Goal: Task Accomplishment & Management: Complete application form

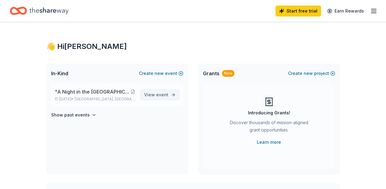
click at [160, 95] on span "event" at bounding box center [162, 94] width 12 height 5
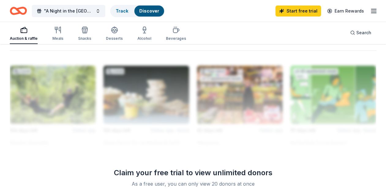
scroll to position [648, 0]
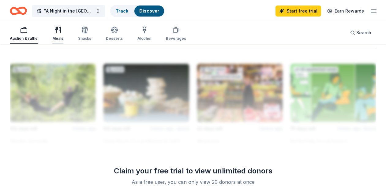
click at [59, 28] on icon "button" at bounding box center [60, 30] width 2 height 6
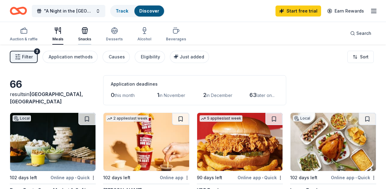
click at [85, 37] on div "Snacks" at bounding box center [84, 39] width 13 height 5
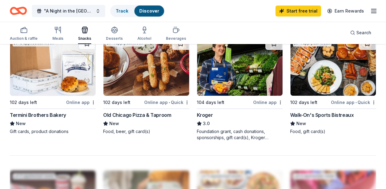
scroll to position [537, 0]
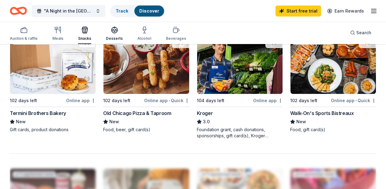
click at [113, 32] on icon "button" at bounding box center [114, 29] width 7 height 7
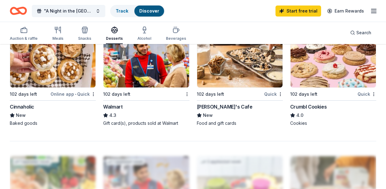
scroll to position [550, 0]
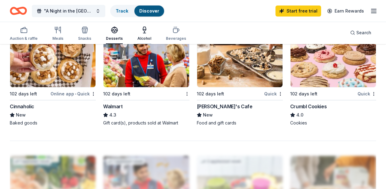
click at [144, 32] on icon "button" at bounding box center [144, 29] width 7 height 7
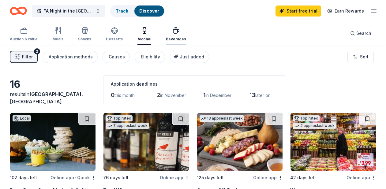
click at [172, 37] on div "Beverages" at bounding box center [176, 39] width 20 height 5
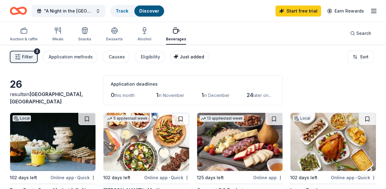
click at [184, 57] on span "Just added" at bounding box center [192, 56] width 24 height 5
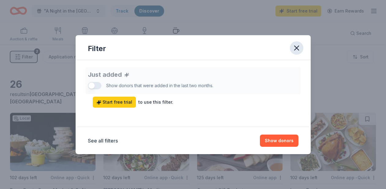
click at [296, 46] on icon "button" at bounding box center [296, 48] width 9 height 9
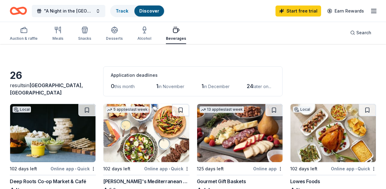
scroll to position [9, 0]
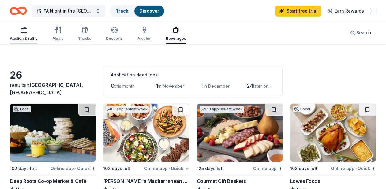
click at [25, 36] on div "Auction & raffle" at bounding box center [24, 38] width 28 height 5
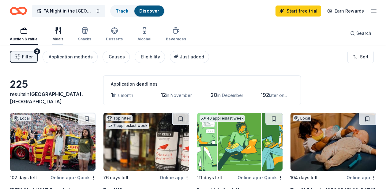
click at [57, 33] on icon "button" at bounding box center [57, 30] width 7 height 7
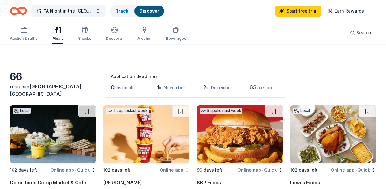
scroll to position [8, 0]
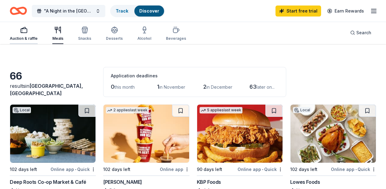
click at [26, 35] on div "Auction & raffle" at bounding box center [24, 33] width 28 height 15
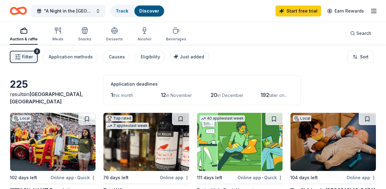
click at [63, 32] on div "Auction & raffle Meals Snacks Desserts Alcohol Beverages" at bounding box center [98, 34] width 176 height 20
click at [59, 34] on icon "button" at bounding box center [57, 30] width 7 height 7
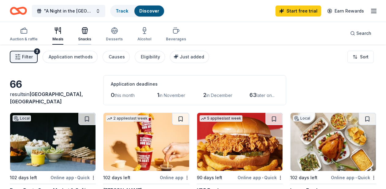
click at [83, 30] on icon "button" at bounding box center [84, 30] width 7 height 7
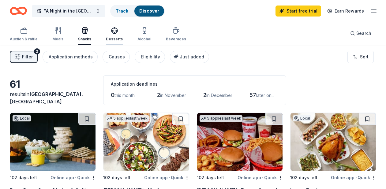
click at [112, 32] on icon "button" at bounding box center [115, 33] width 6 height 2
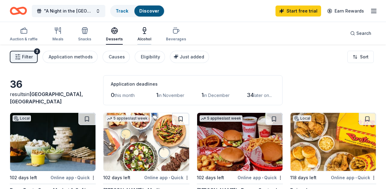
click at [145, 29] on icon "button" at bounding box center [144, 30] width 7 height 7
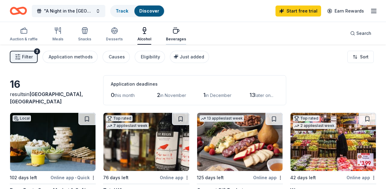
click at [172, 32] on icon "button" at bounding box center [175, 30] width 7 height 7
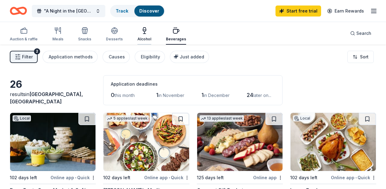
click at [141, 33] on icon "button" at bounding box center [144, 30] width 7 height 7
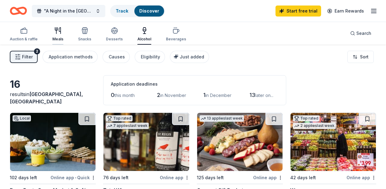
click at [57, 28] on icon "button" at bounding box center [56, 29] width 2 height 3
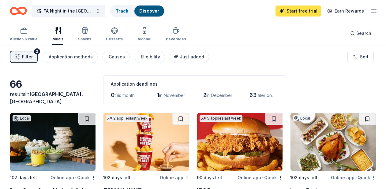
click at [304, 13] on link "Start free trial" at bounding box center [298, 11] width 46 height 11
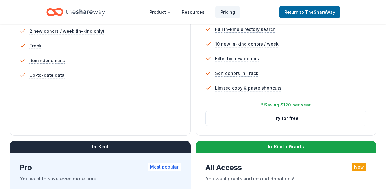
scroll to position [217, 0]
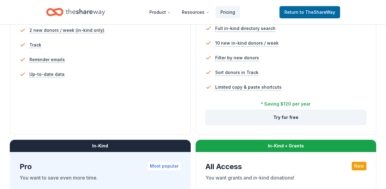
click at [286, 119] on button "Try for free" at bounding box center [286, 117] width 161 height 15
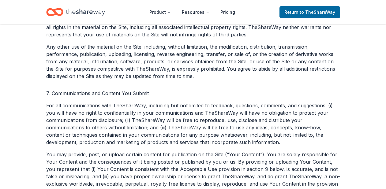
scroll to position [609, 0]
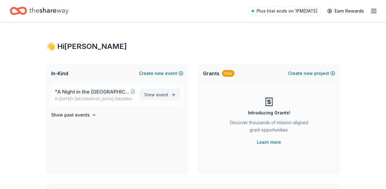
click at [163, 97] on span "event" at bounding box center [162, 94] width 12 height 5
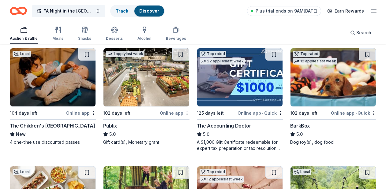
scroll to position [184, 0]
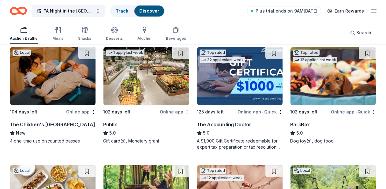
click at [62, 84] on img at bounding box center [52, 76] width 85 height 58
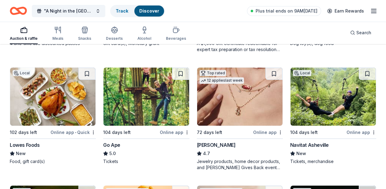
scroll to position [290, 0]
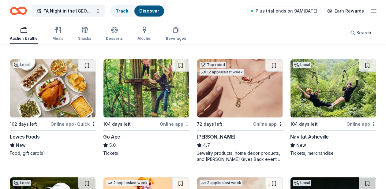
click at [65, 91] on img at bounding box center [52, 88] width 85 height 58
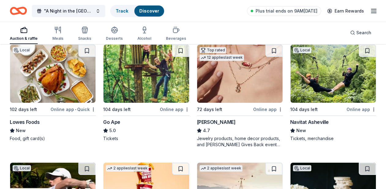
scroll to position [305, 0]
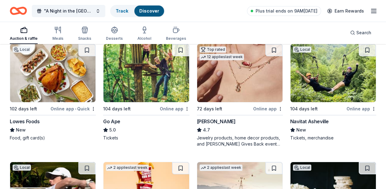
click at [158, 87] on img at bounding box center [145, 73] width 85 height 58
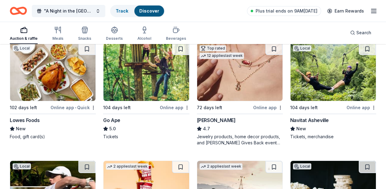
scroll to position [307, 0]
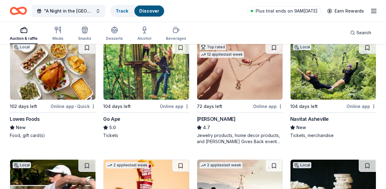
click at [329, 77] on img at bounding box center [332, 71] width 85 height 58
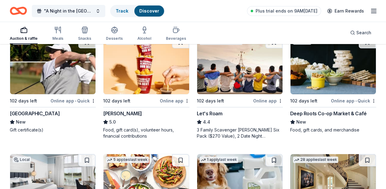
scroll to position [429, 0]
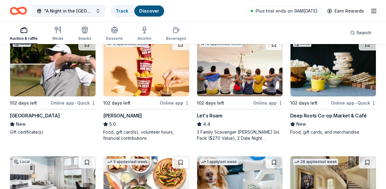
click at [330, 87] on img at bounding box center [332, 67] width 85 height 58
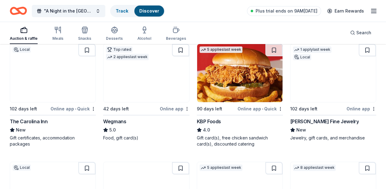
scroll to position [659, 0]
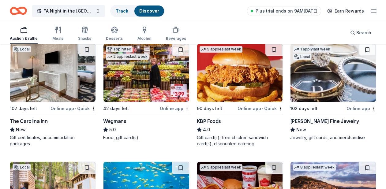
click at [161, 75] on img at bounding box center [145, 73] width 85 height 58
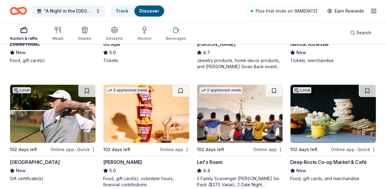
scroll to position [380, 0]
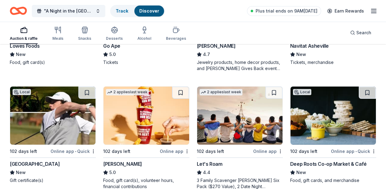
click at [320, 115] on img at bounding box center [332, 116] width 85 height 58
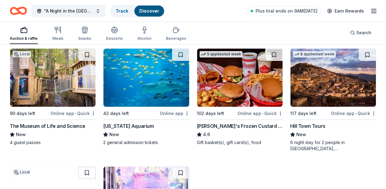
scroll to position [774, 0]
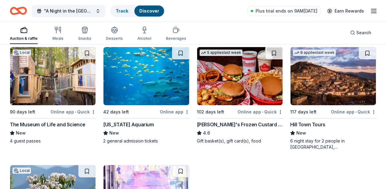
click at [337, 73] on img at bounding box center [332, 76] width 85 height 58
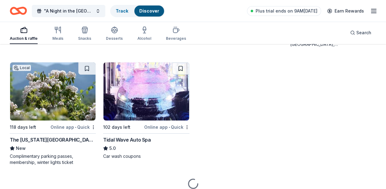
scroll to position [878, 0]
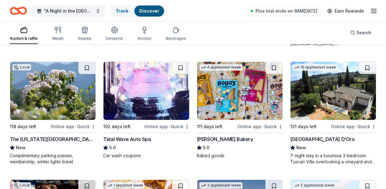
click at [146, 86] on img at bounding box center [145, 91] width 85 height 58
click at [71, 99] on img at bounding box center [52, 91] width 85 height 58
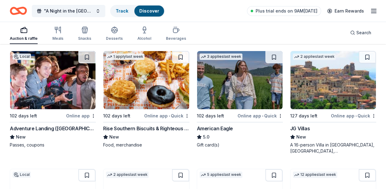
scroll to position [1005, 0]
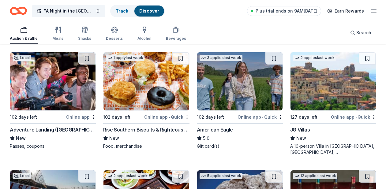
click at [244, 91] on img at bounding box center [239, 81] width 85 height 58
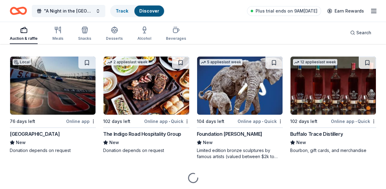
scroll to position [1120, 0]
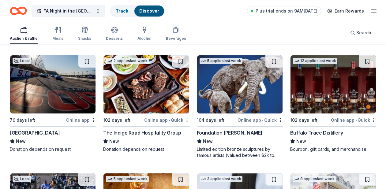
click at [59, 97] on img at bounding box center [52, 84] width 85 height 58
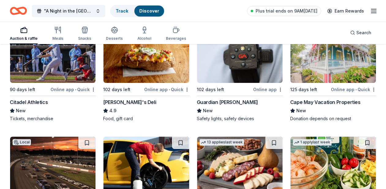
scroll to position [1266, 0]
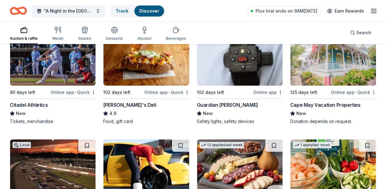
click at [343, 67] on img at bounding box center [332, 57] width 85 height 58
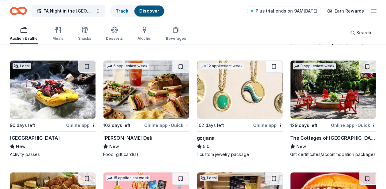
scroll to position [1576, 0]
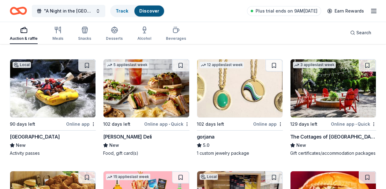
click at [47, 100] on img at bounding box center [52, 88] width 85 height 58
click at [250, 100] on img at bounding box center [239, 88] width 85 height 58
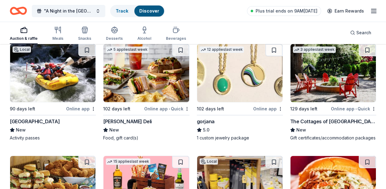
scroll to position [1592, 0]
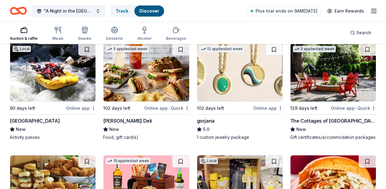
click at [141, 75] on img at bounding box center [145, 72] width 85 height 58
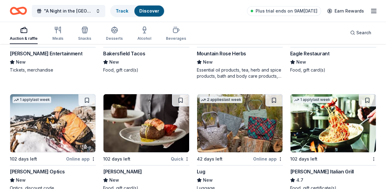
scroll to position [3043, 0]
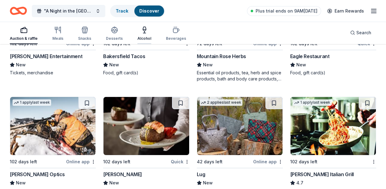
click at [142, 34] on div "Alcohol" at bounding box center [144, 33] width 14 height 15
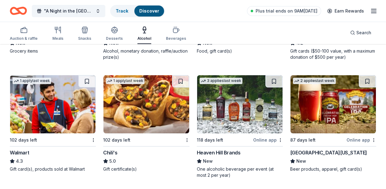
scroll to position [393, 0]
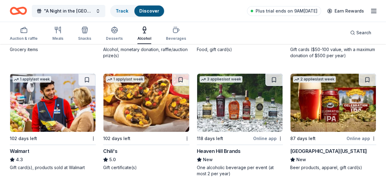
click at [137, 110] on img at bounding box center [145, 103] width 85 height 58
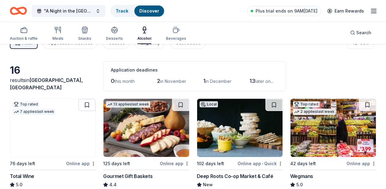
scroll to position [0, 0]
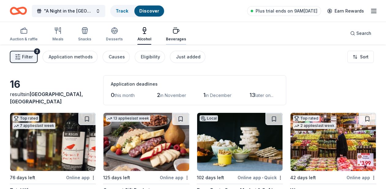
click at [172, 32] on icon "button" at bounding box center [175, 30] width 7 height 7
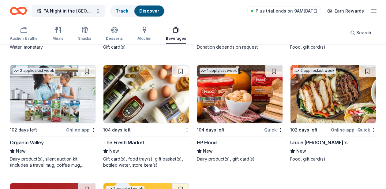
scroll to position [614, 0]
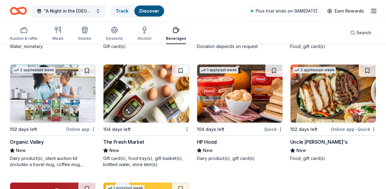
click at [154, 101] on img at bounding box center [145, 94] width 85 height 58
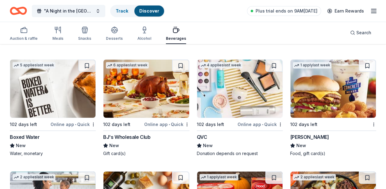
scroll to position [506, 0]
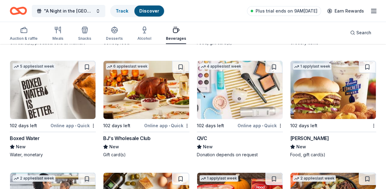
click at [161, 101] on img at bounding box center [145, 90] width 85 height 58
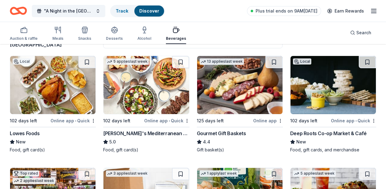
scroll to position [35, 0]
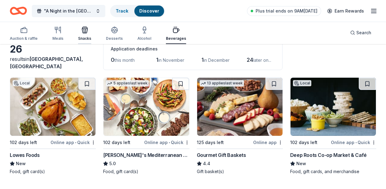
click at [87, 33] on icon "button" at bounding box center [84, 29] width 7 height 7
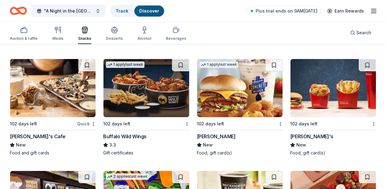
scroll to position [975, 0]
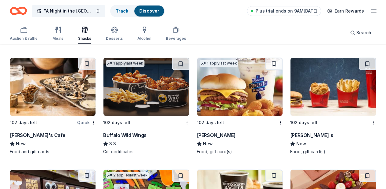
click at [154, 102] on img at bounding box center [145, 87] width 85 height 58
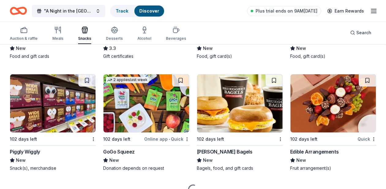
scroll to position [1071, 0]
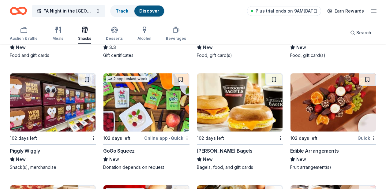
click at [63, 102] on img at bounding box center [52, 102] width 85 height 58
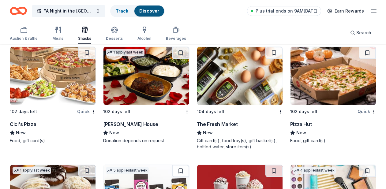
scroll to position [1209, 0]
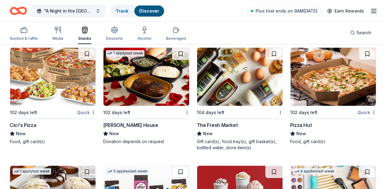
click at [143, 91] on img at bounding box center [145, 77] width 85 height 58
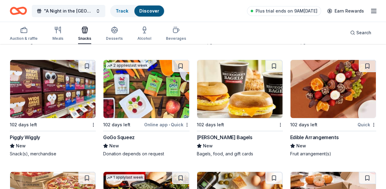
scroll to position [1083, 0]
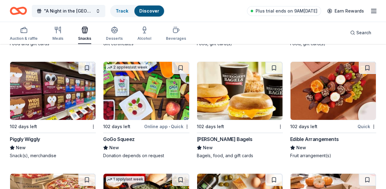
click at [328, 88] on img at bounding box center [332, 91] width 85 height 58
click at [24, 35] on div "Auction & raffle" at bounding box center [24, 33] width 28 height 15
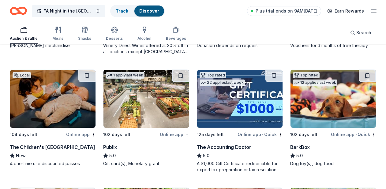
scroll to position [162, 0]
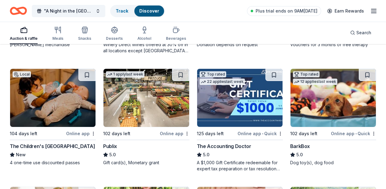
click at [56, 109] on img at bounding box center [52, 98] width 85 height 58
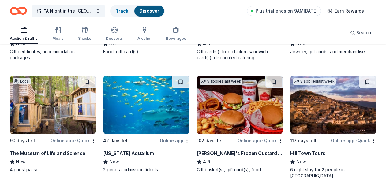
scroll to position [746, 0]
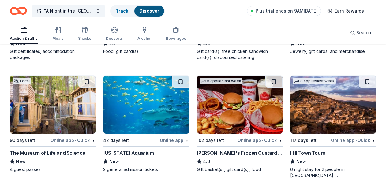
click at [53, 109] on img at bounding box center [52, 105] width 85 height 58
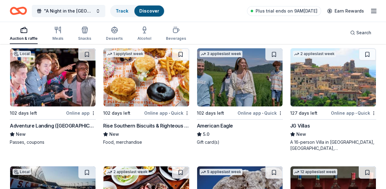
scroll to position [1010, 0]
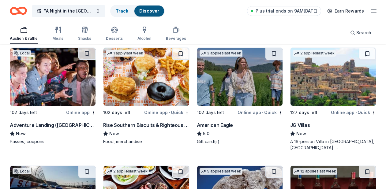
click at [63, 92] on img at bounding box center [52, 77] width 85 height 58
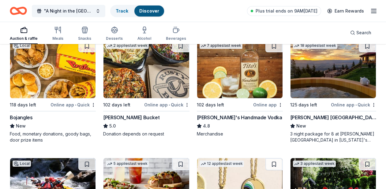
scroll to position [1478, 0]
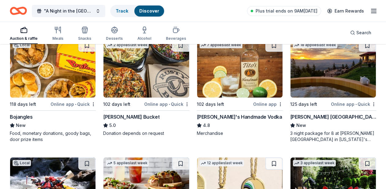
click at [342, 82] on img at bounding box center [332, 68] width 85 height 58
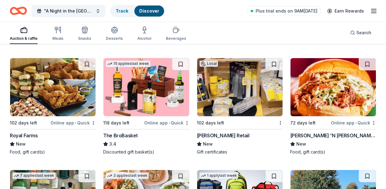
scroll to position [1693, 0]
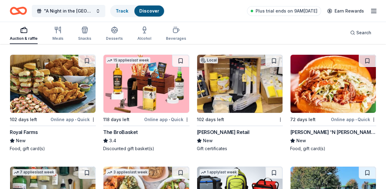
click at [239, 108] on img at bounding box center [239, 84] width 85 height 58
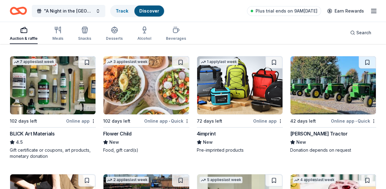
scroll to position [1802, 0]
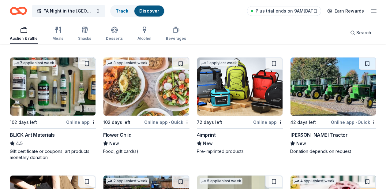
click at [341, 92] on img at bounding box center [332, 87] width 85 height 58
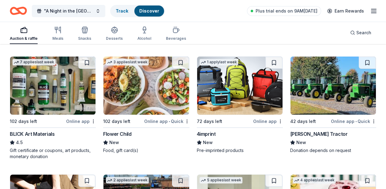
click at [66, 83] on img at bounding box center [52, 86] width 85 height 58
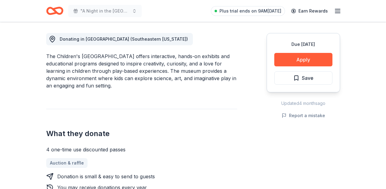
scroll to position [169, 0]
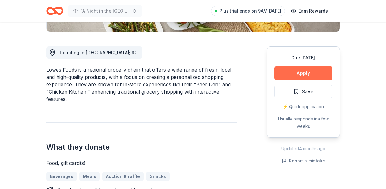
scroll to position [158, 0]
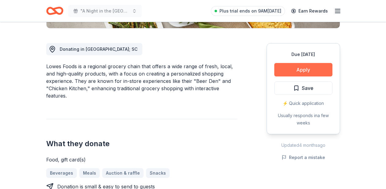
click at [307, 70] on button "Apply" at bounding box center [303, 69] width 58 height 13
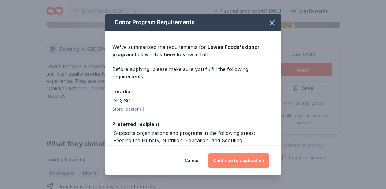
click at [237, 163] on button "Continue to application" at bounding box center [238, 160] width 61 height 15
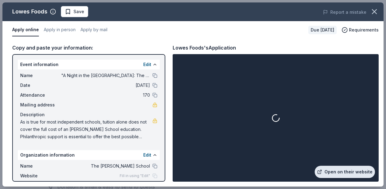
click at [341, 176] on link "Open on their website" at bounding box center [344, 172] width 60 height 12
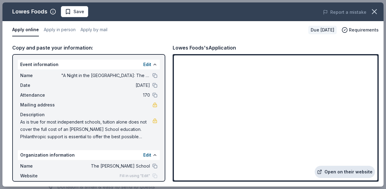
click at [341, 173] on link "Open on their website" at bounding box center [344, 172] width 60 height 12
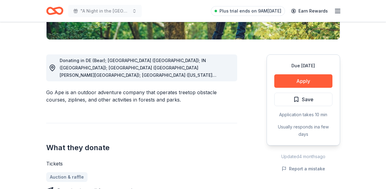
scroll to position [154, 0]
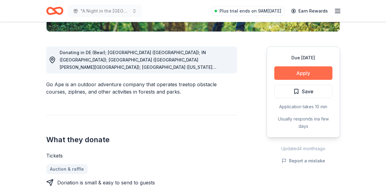
click at [304, 72] on button "Apply" at bounding box center [303, 72] width 58 height 13
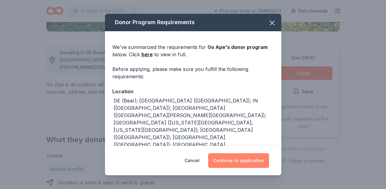
click at [232, 165] on button "Continue to application" at bounding box center [238, 160] width 61 height 15
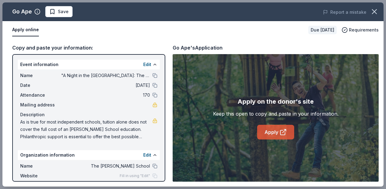
click at [275, 132] on link "Apply" at bounding box center [275, 132] width 37 height 15
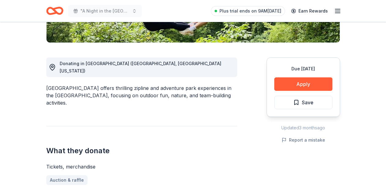
scroll to position [146, 0]
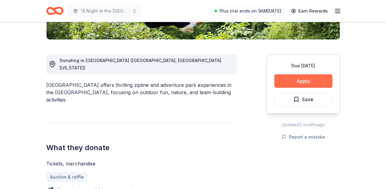
click at [302, 80] on button "Apply" at bounding box center [303, 80] width 58 height 13
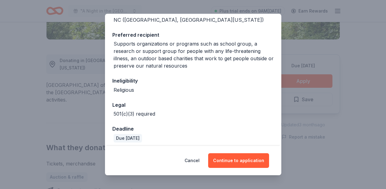
scroll to position [85, 0]
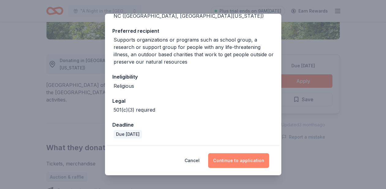
click at [241, 162] on button "Continue to application" at bounding box center [238, 160] width 61 height 15
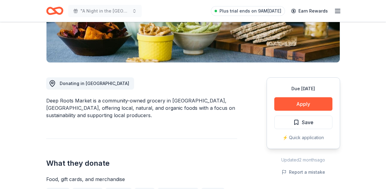
scroll to position [126, 0]
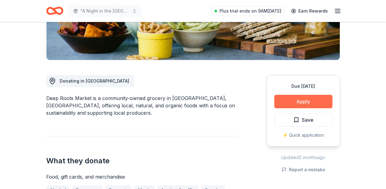
click at [300, 103] on button "Apply" at bounding box center [303, 101] width 58 height 13
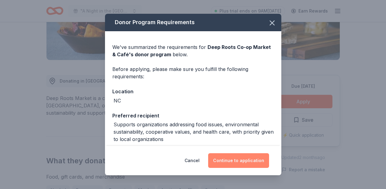
click at [242, 162] on button "Continue to application" at bounding box center [238, 160] width 61 height 15
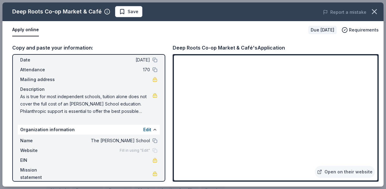
scroll to position [0, 0]
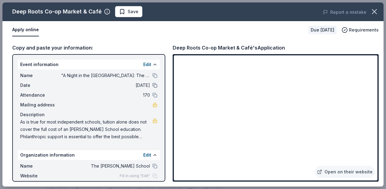
click at [155, 85] on button at bounding box center [154, 85] width 5 height 5
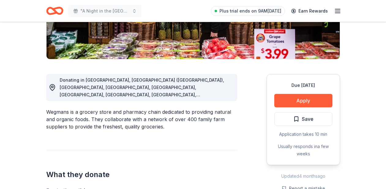
scroll to position [128, 0]
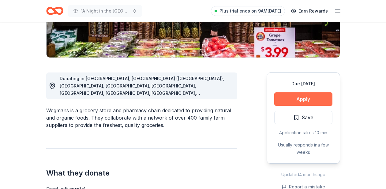
click at [305, 99] on button "Apply" at bounding box center [303, 98] width 58 height 13
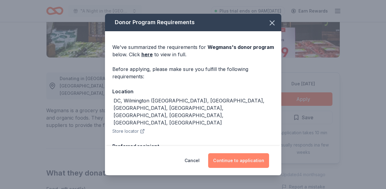
click at [247, 161] on button "Continue to application" at bounding box center [238, 160] width 61 height 15
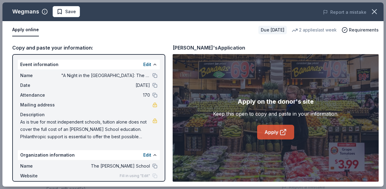
click at [282, 132] on icon at bounding box center [282, 131] width 7 height 7
click at [280, 133] on icon at bounding box center [282, 132] width 5 height 5
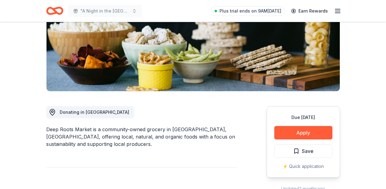
scroll to position [95, 0]
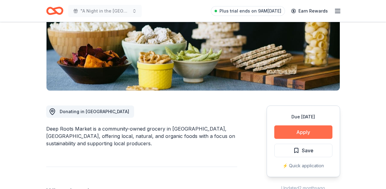
click at [305, 134] on button "Apply" at bounding box center [303, 131] width 58 height 13
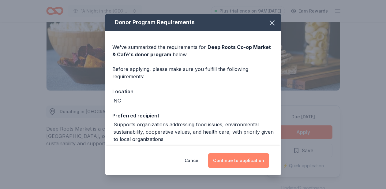
click at [255, 162] on button "Continue to application" at bounding box center [238, 160] width 61 height 15
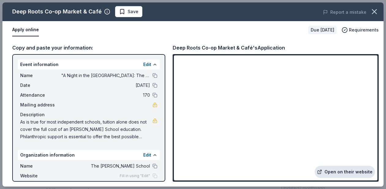
click at [347, 175] on link "Open on their website" at bounding box center [344, 172] width 60 height 12
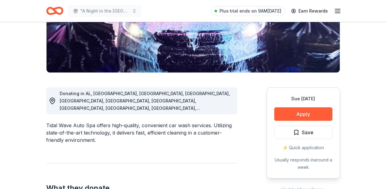
scroll to position [115, 0]
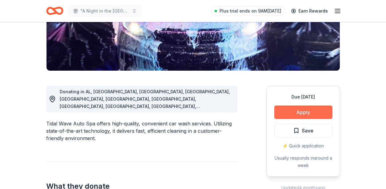
click at [303, 113] on button "Apply" at bounding box center [303, 112] width 58 height 13
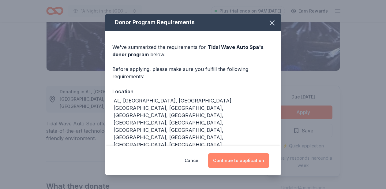
click at [235, 165] on button "Continue to application" at bounding box center [238, 160] width 61 height 15
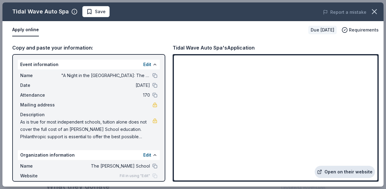
click at [340, 173] on link "Open on their website" at bounding box center [344, 172] width 60 height 12
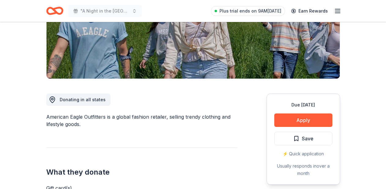
scroll to position [109, 0]
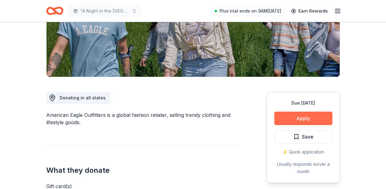
click at [305, 122] on button "Apply" at bounding box center [303, 118] width 58 height 13
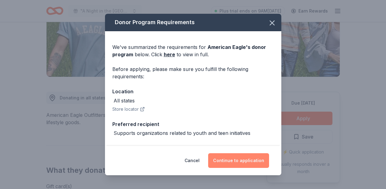
click at [239, 158] on button "Continue to application" at bounding box center [238, 160] width 61 height 15
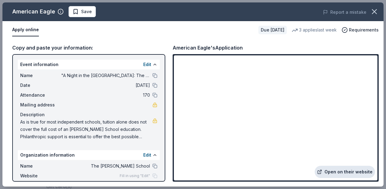
click at [347, 171] on link "Open on their website" at bounding box center [344, 172] width 60 height 12
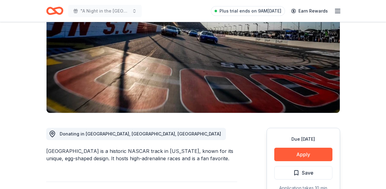
scroll to position [118, 0]
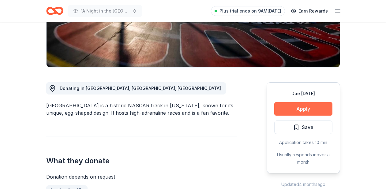
click at [313, 109] on button "Apply" at bounding box center [303, 108] width 58 height 13
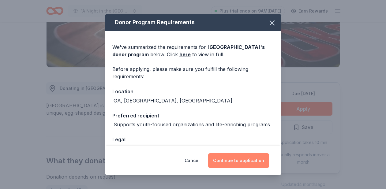
click at [244, 163] on button "Continue to application" at bounding box center [238, 160] width 61 height 15
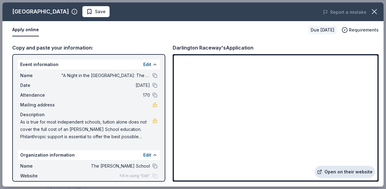
click at [335, 173] on link "Open on their website" at bounding box center [344, 172] width 60 height 12
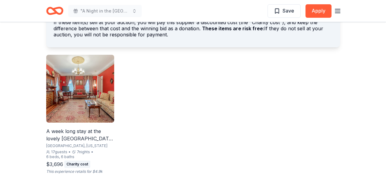
scroll to position [379, 0]
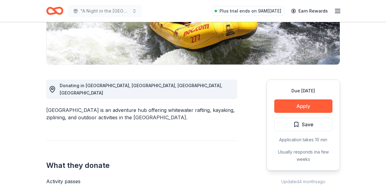
scroll to position [113, 0]
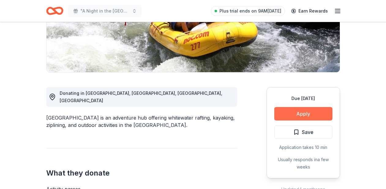
click at [307, 113] on button "Apply" at bounding box center [303, 113] width 58 height 13
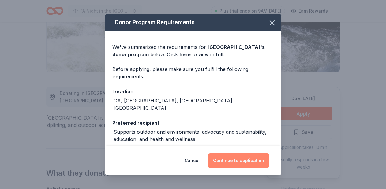
click at [251, 163] on button "Continue to application" at bounding box center [238, 160] width 61 height 15
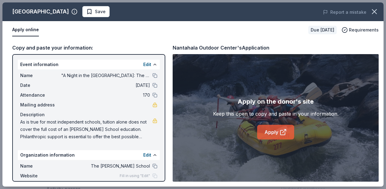
click at [268, 132] on link "Apply" at bounding box center [275, 132] width 37 height 15
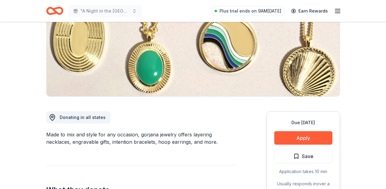
scroll to position [86, 0]
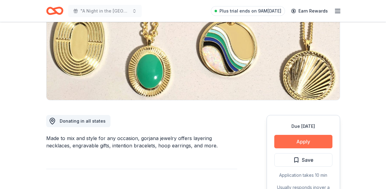
click at [313, 141] on button "Apply" at bounding box center [303, 141] width 58 height 13
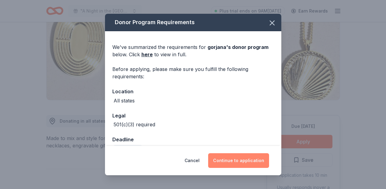
click at [239, 163] on button "Continue to application" at bounding box center [238, 160] width 61 height 15
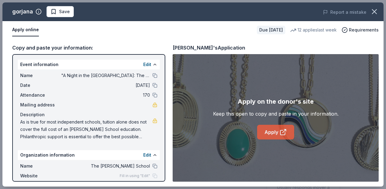
click at [276, 131] on link "Apply" at bounding box center [275, 132] width 37 height 15
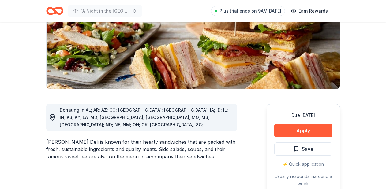
scroll to position [98, 0]
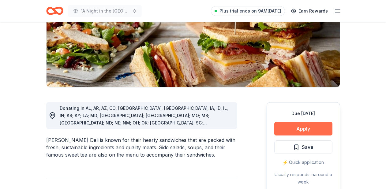
click at [306, 127] on button "Apply" at bounding box center [303, 128] width 58 height 13
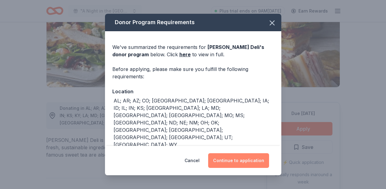
click at [241, 164] on button "Continue to application" at bounding box center [238, 160] width 61 height 15
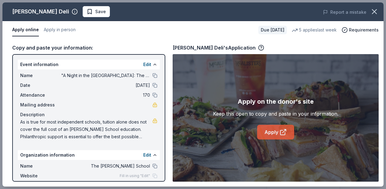
click at [277, 131] on link "Apply" at bounding box center [275, 132] width 37 height 15
click at [270, 128] on link "Apply" at bounding box center [275, 132] width 37 height 15
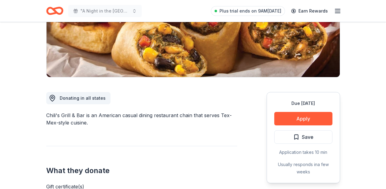
scroll to position [112, 0]
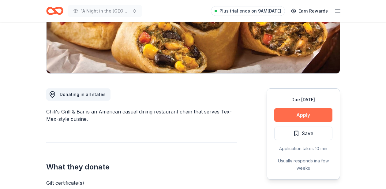
click at [311, 113] on button "Apply" at bounding box center [303, 114] width 58 height 13
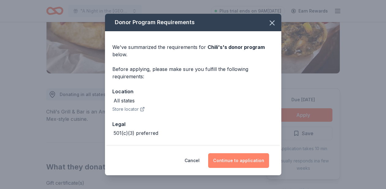
click at [243, 159] on button "Continue to application" at bounding box center [238, 160] width 61 height 15
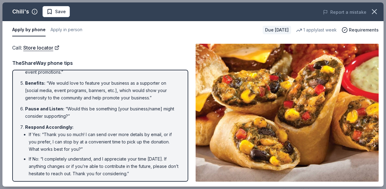
scroll to position [115, 0]
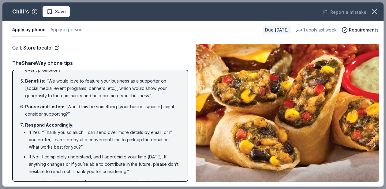
click at [268, 113] on img at bounding box center [286, 113] width 183 height 138
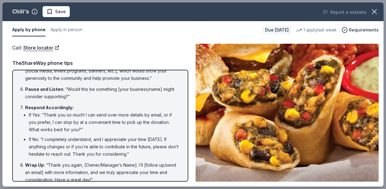
scroll to position [0, 0]
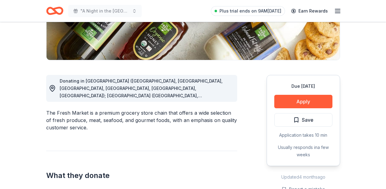
scroll to position [131, 0]
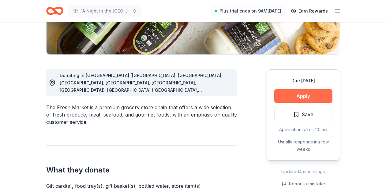
click at [302, 97] on button "Apply" at bounding box center [303, 95] width 58 height 13
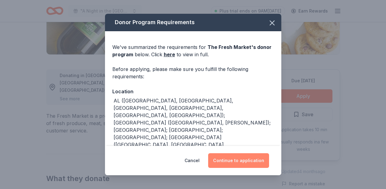
click at [232, 162] on button "Continue to application" at bounding box center [238, 160] width 61 height 15
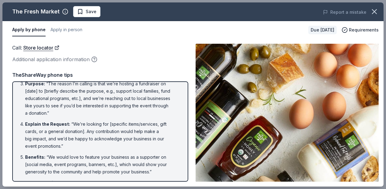
scroll to position [0, 0]
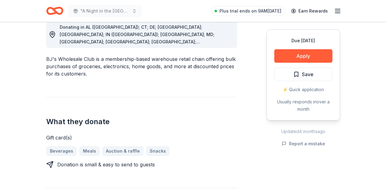
scroll to position [161, 0]
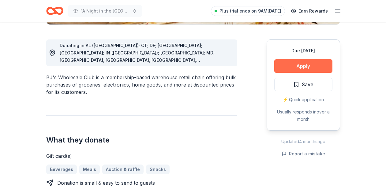
click at [307, 65] on button "Apply" at bounding box center [303, 65] width 58 height 13
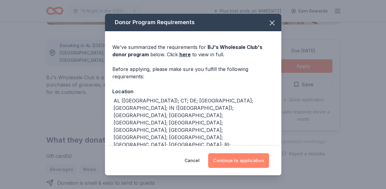
click at [236, 162] on button "Continue to application" at bounding box center [238, 160] width 61 height 15
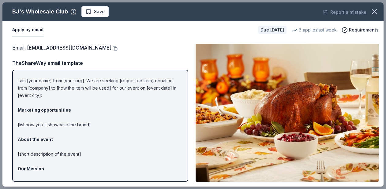
scroll to position [0, 0]
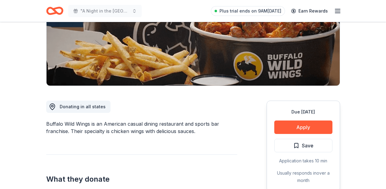
scroll to position [101, 0]
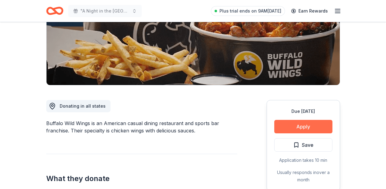
click at [303, 123] on button "Apply" at bounding box center [303, 126] width 58 height 13
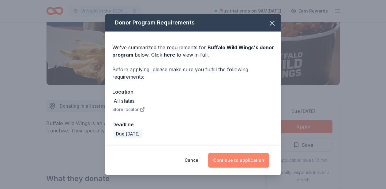
click at [252, 162] on button "Continue to application" at bounding box center [238, 160] width 61 height 15
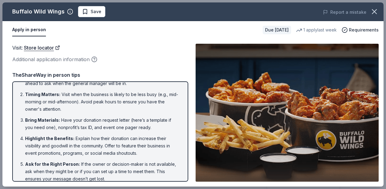
scroll to position [15, 0]
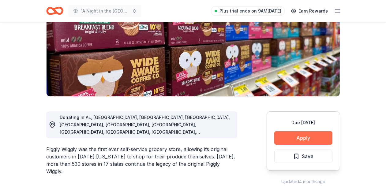
scroll to position [92, 0]
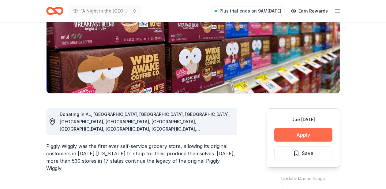
click at [293, 136] on button "Apply" at bounding box center [303, 134] width 58 height 13
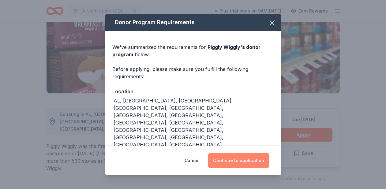
click at [237, 161] on button "Continue to application" at bounding box center [238, 160] width 61 height 15
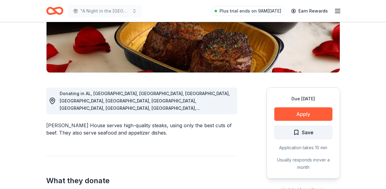
scroll to position [121, 0]
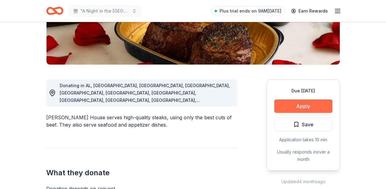
click at [302, 104] on button "Apply" at bounding box center [303, 105] width 58 height 13
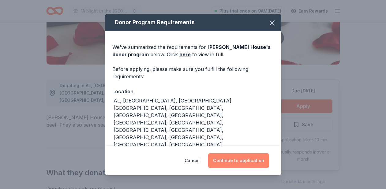
click at [239, 161] on button "Continue to application" at bounding box center [238, 160] width 61 height 15
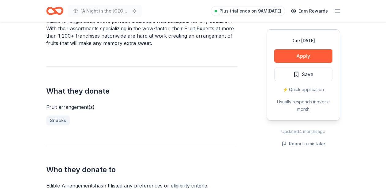
scroll to position [187, 0]
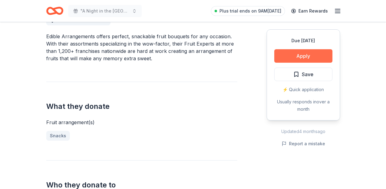
click at [307, 55] on button "Apply" at bounding box center [303, 55] width 58 height 13
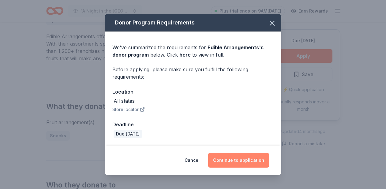
click at [243, 165] on button "Continue to application" at bounding box center [238, 160] width 61 height 15
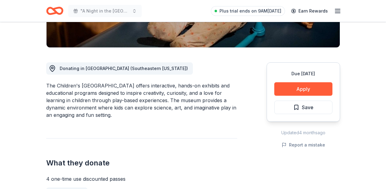
scroll to position [152, 0]
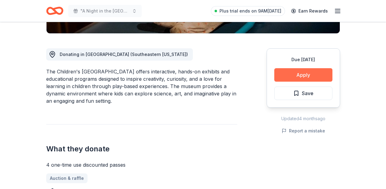
click at [310, 76] on button "Apply" at bounding box center [303, 74] width 58 height 13
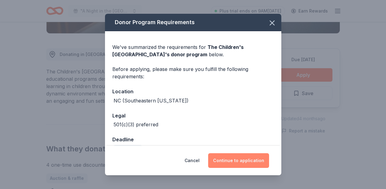
click at [245, 161] on button "Continue to application" at bounding box center [238, 160] width 61 height 15
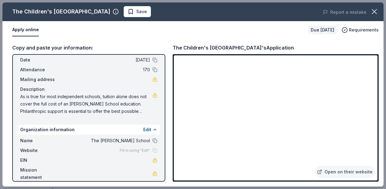
scroll to position [0, 0]
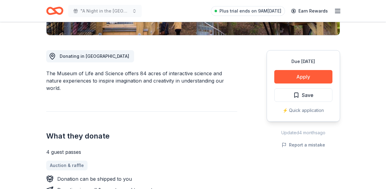
scroll to position [149, 0]
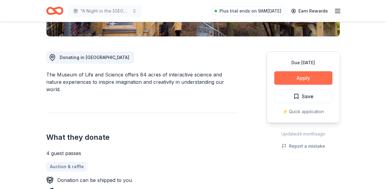
click at [300, 76] on button "Apply" at bounding box center [303, 77] width 58 height 13
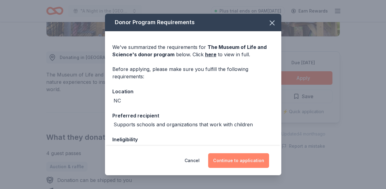
click at [251, 164] on button "Continue to application" at bounding box center [238, 160] width 61 height 15
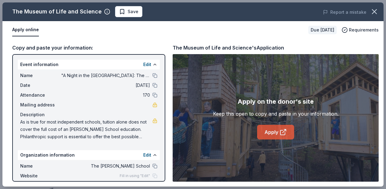
click at [277, 135] on link "Apply" at bounding box center [275, 132] width 37 height 15
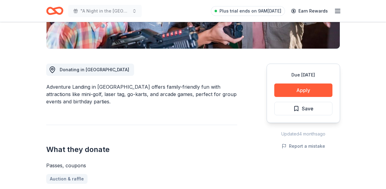
scroll to position [138, 0]
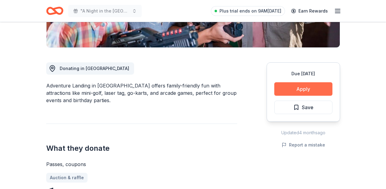
click at [305, 90] on button "Apply" at bounding box center [303, 88] width 58 height 13
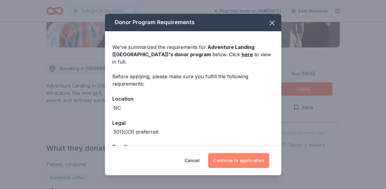
click at [248, 162] on button "Continue to application" at bounding box center [238, 160] width 61 height 15
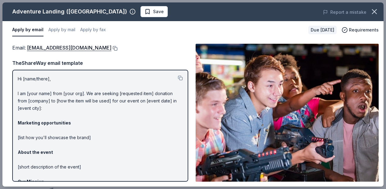
click at [111, 48] on button at bounding box center [114, 48] width 6 height 5
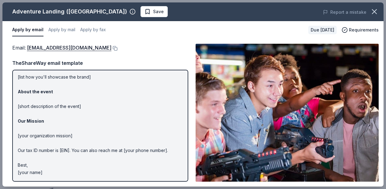
scroll to position [0, 0]
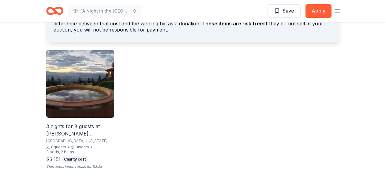
scroll to position [420, 0]
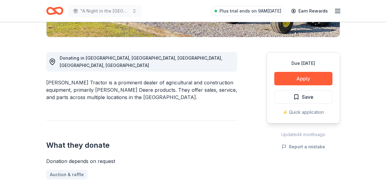
scroll to position [150, 0]
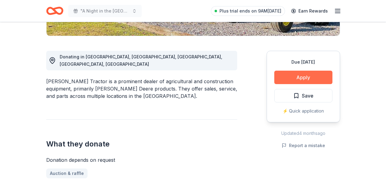
click at [310, 78] on button "Apply" at bounding box center [303, 77] width 58 height 13
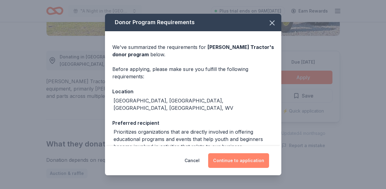
click at [248, 162] on button "Continue to application" at bounding box center [238, 160] width 61 height 15
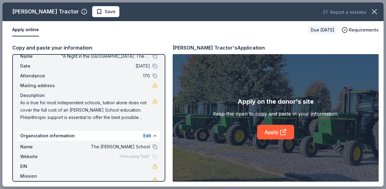
scroll to position [20, 0]
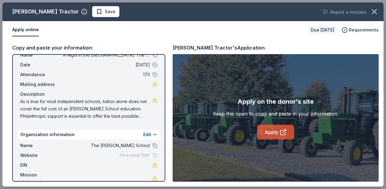
click at [275, 130] on link "Apply" at bounding box center [275, 132] width 37 height 15
click at [276, 132] on link "Apply" at bounding box center [275, 132] width 37 height 15
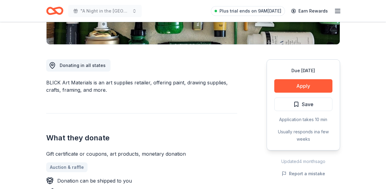
scroll to position [142, 0]
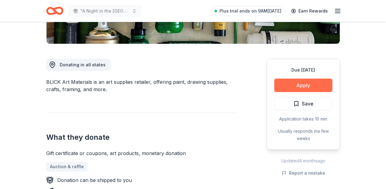
click at [301, 86] on button "Apply" at bounding box center [303, 85] width 58 height 13
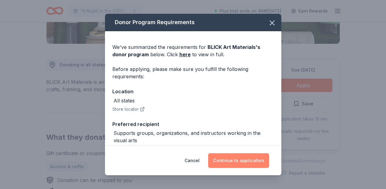
click at [243, 163] on button "Continue to application" at bounding box center [238, 160] width 61 height 15
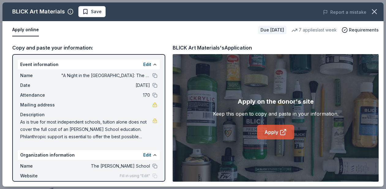
click at [277, 132] on link "Apply" at bounding box center [275, 132] width 37 height 15
